Goal: Information Seeking & Learning: Learn about a topic

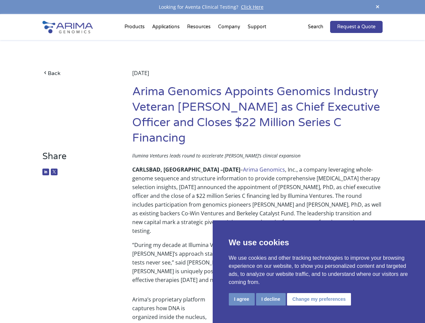
click at [212, 165] on p "CARLSBAD, [GEOGRAPHIC_DATA] – [DATE] – Arima Genomics , Inc., a company leverag…" at bounding box center [257, 202] width 250 height 75
click at [241, 299] on button "I agree" at bounding box center [242, 299] width 26 height 12
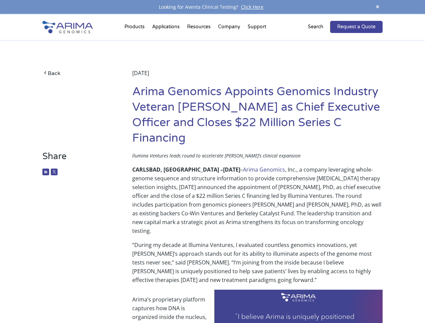
click at [377, 7] on span at bounding box center [377, 7] width 10 height 9
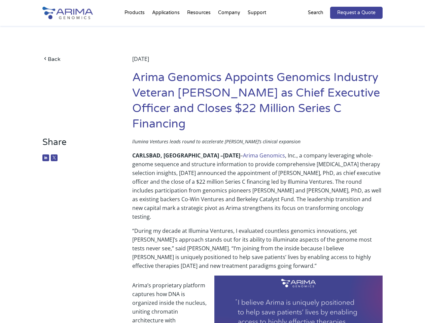
click at [212, 168] on p "CARLSBAD, [GEOGRAPHIC_DATA] – [DATE] – Arima Genomics , Inc., a company leverag…" at bounding box center [257, 188] width 250 height 75
click at [136, 28] on div "Back [DATE] Arima Genomics Appoints Genomics Industry Veteran [PERSON_NAME] as …" at bounding box center [212, 81] width 340 height 111
click at [199, 28] on div "Back [DATE] Arima Genomics Appoints Genomics Industry Veteran [PERSON_NAME] as …" at bounding box center [212, 81] width 340 height 111
click at [229, 28] on div "Back [DATE] Arima Genomics Appoints Genomics Industry Veteran [PERSON_NAME] as …" at bounding box center [212, 81] width 340 height 111
click at [257, 28] on div "Back [DATE] Arima Genomics Appoints Genomics Industry Veteran [PERSON_NAME] as …" at bounding box center [212, 81] width 340 height 111
